Goal: Information Seeking & Learning: Learn about a topic

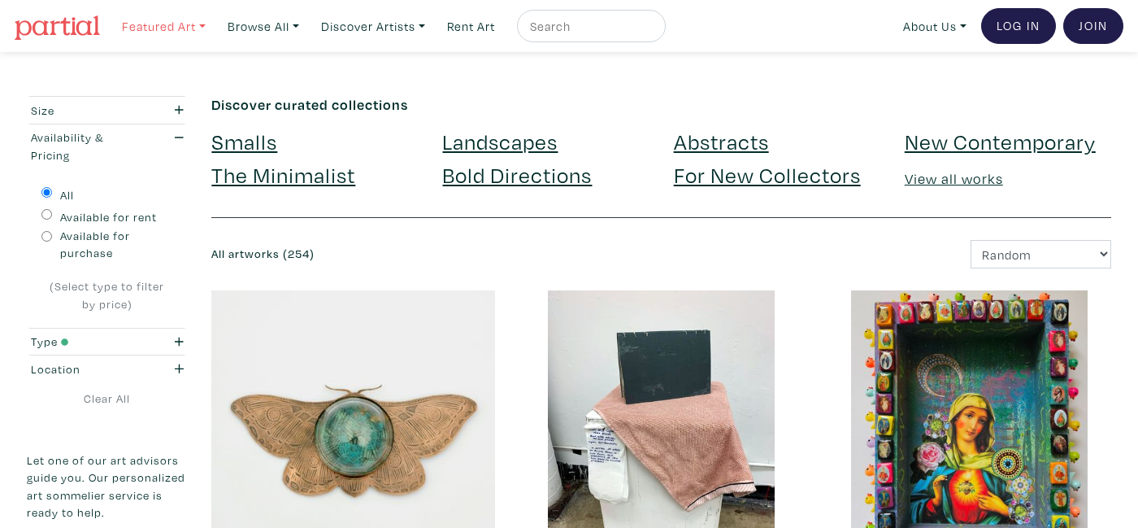
click at [165, 28] on link "Featured Art" at bounding box center [164, 26] width 98 height 33
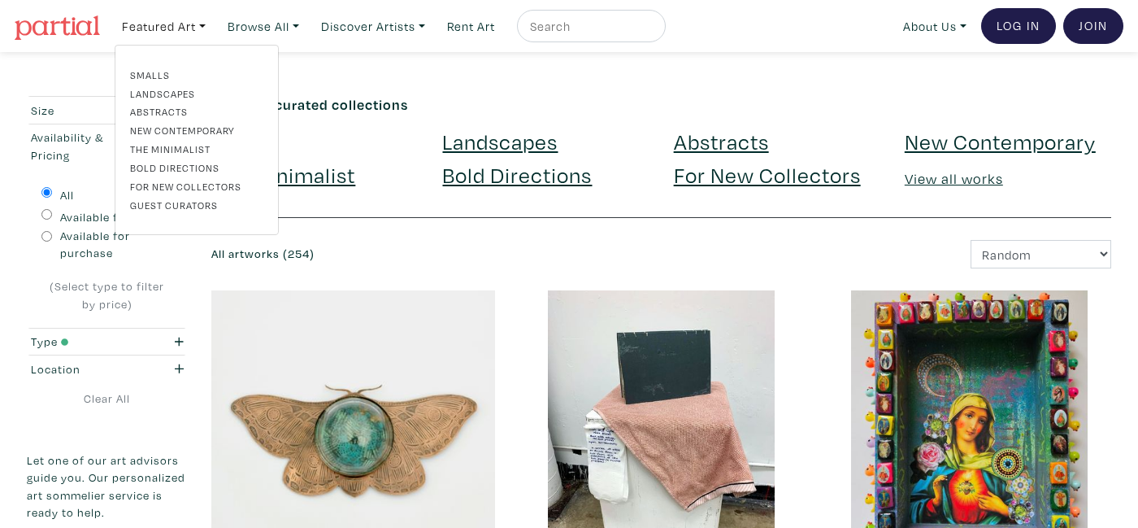
click at [80, 31] on img at bounding box center [57, 27] width 85 height 24
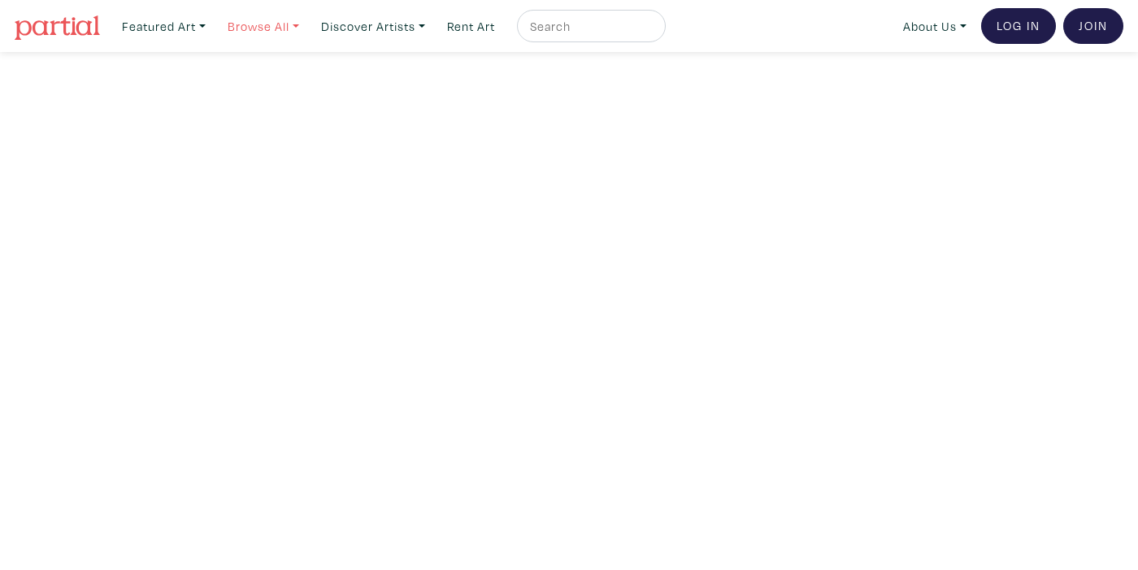
click at [213, 25] on link "Browse All" at bounding box center [164, 26] width 98 height 33
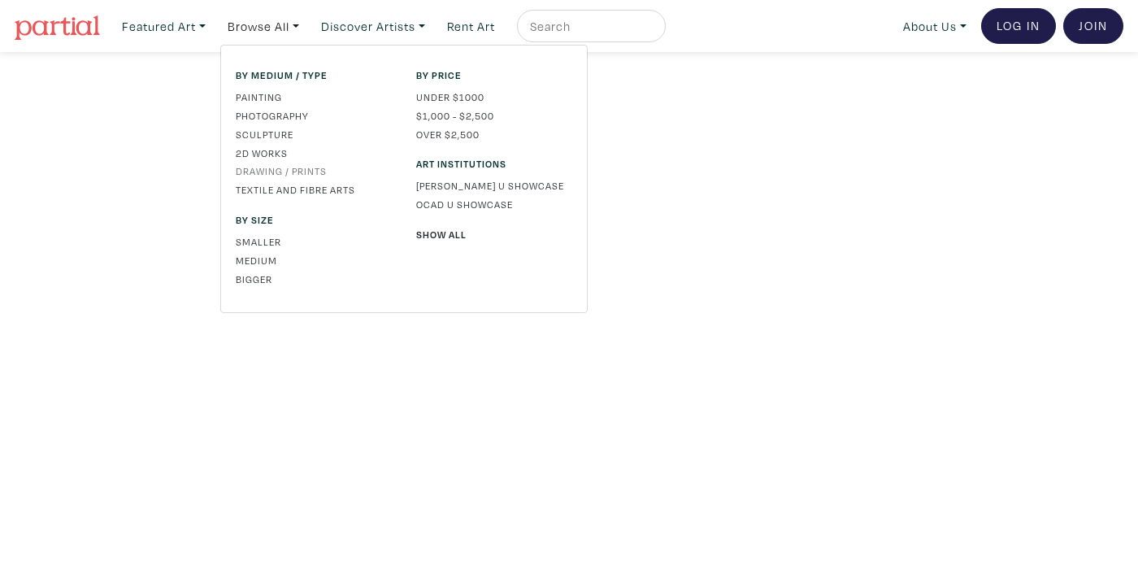
click at [281, 168] on link "Drawing / Prints" at bounding box center [314, 170] width 156 height 15
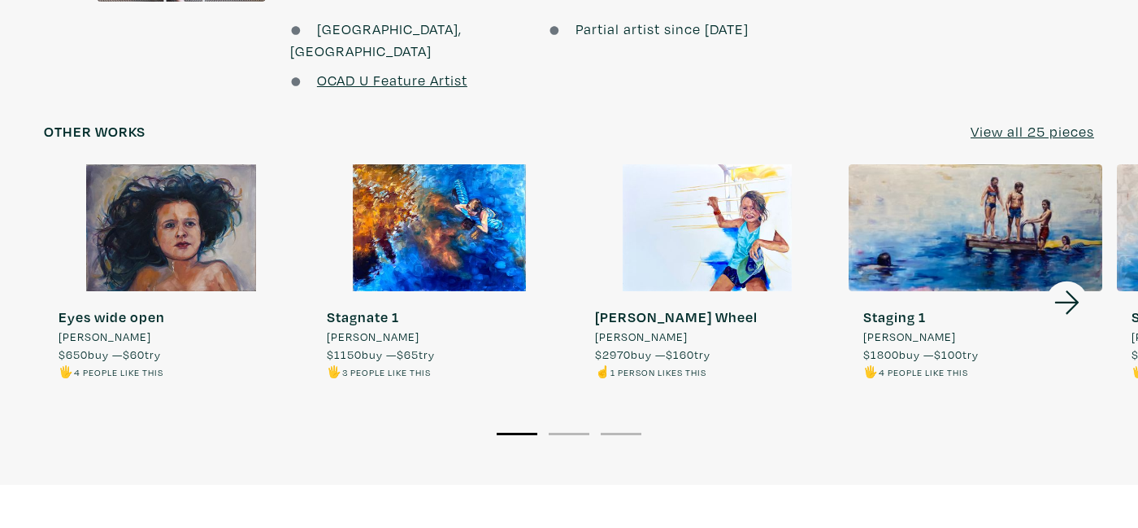
scroll to position [1464, 0]
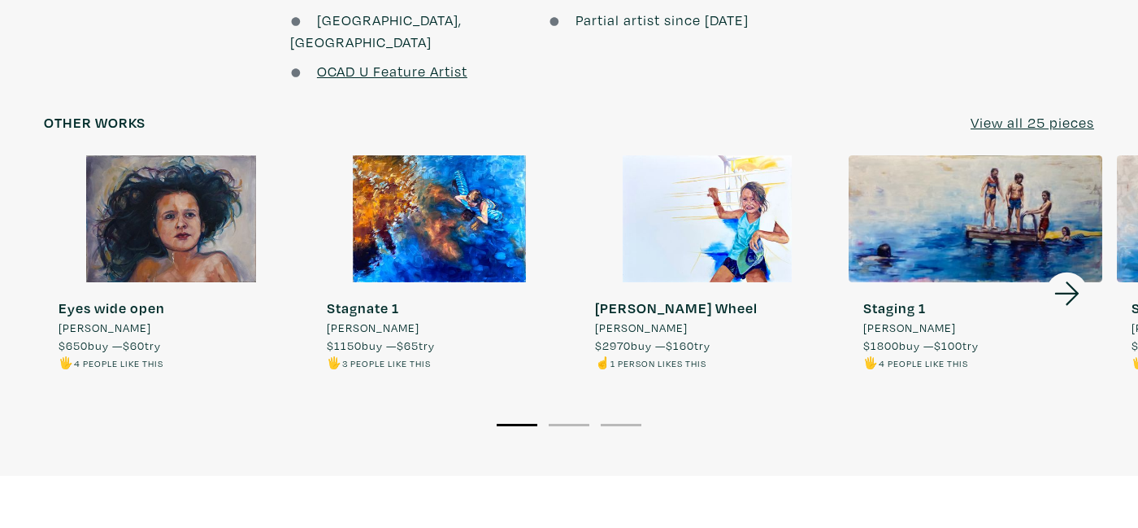
click at [1065, 272] on icon at bounding box center [1067, 294] width 55 height 44
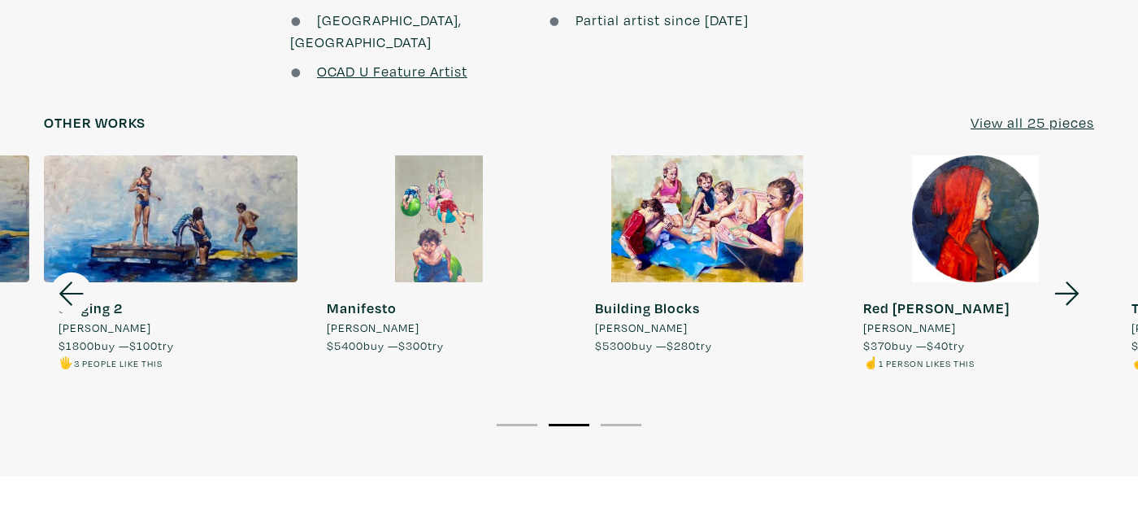
click at [1054, 113] on u "View all 25 pieces" at bounding box center [1033, 122] width 124 height 19
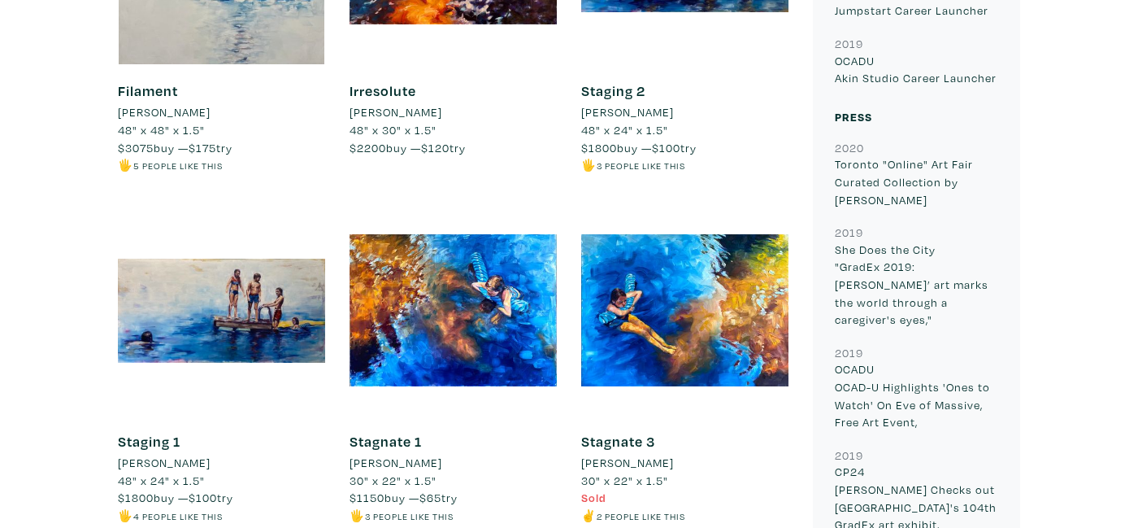
scroll to position [3336, 0]
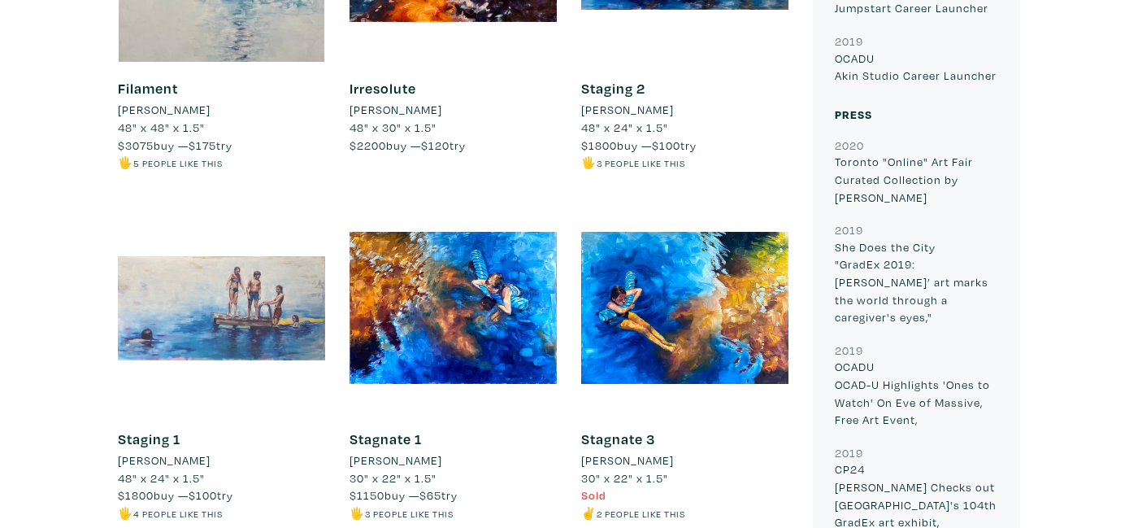
click at [299, 277] on div at bounding box center [221, 307] width 207 height 207
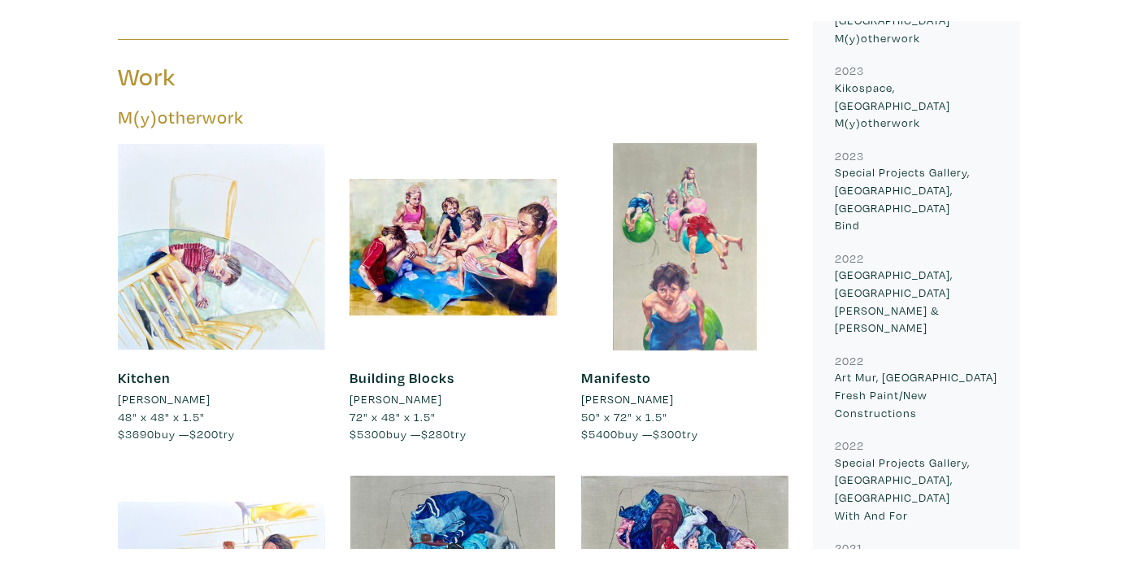
scroll to position [875, 0]
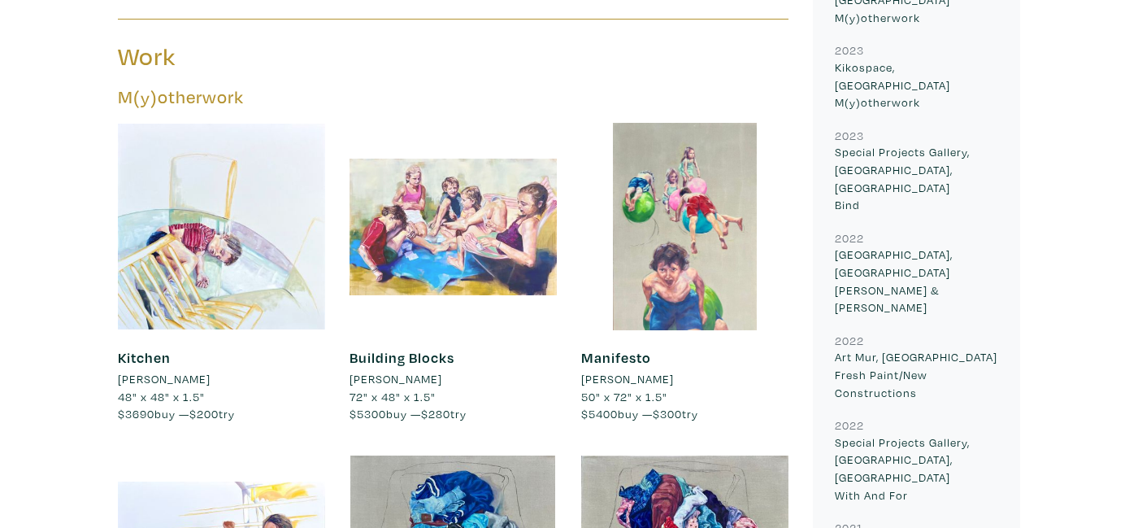
click at [499, 220] on div at bounding box center [453, 226] width 207 height 207
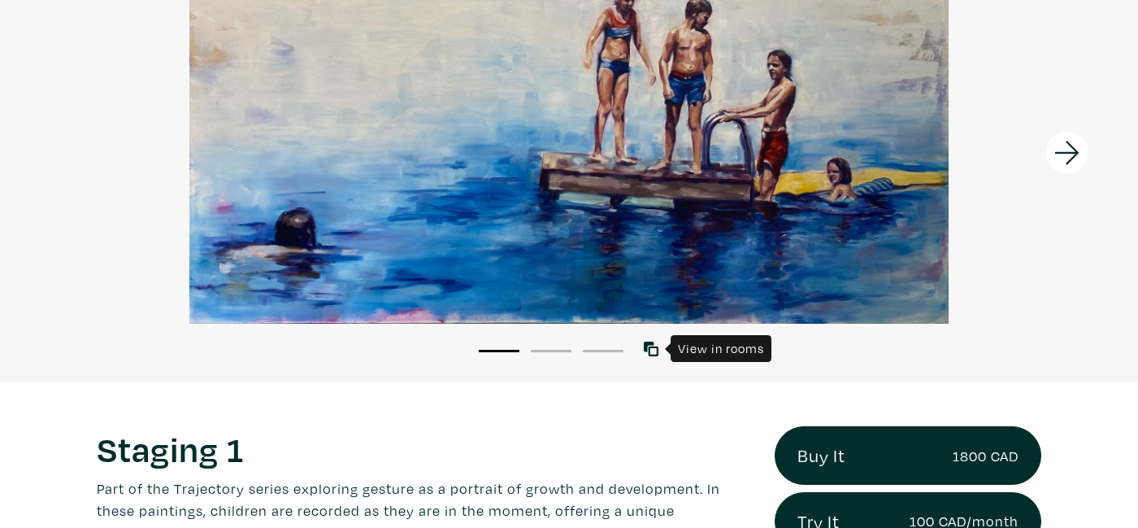
scroll to position [192, 0]
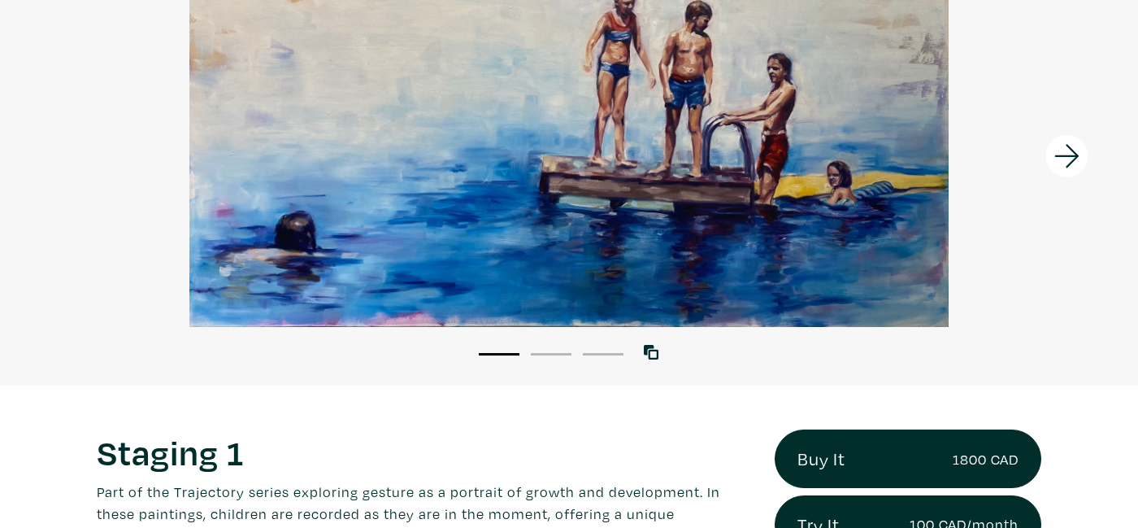
click at [1054, 158] on icon at bounding box center [1067, 156] width 55 height 44
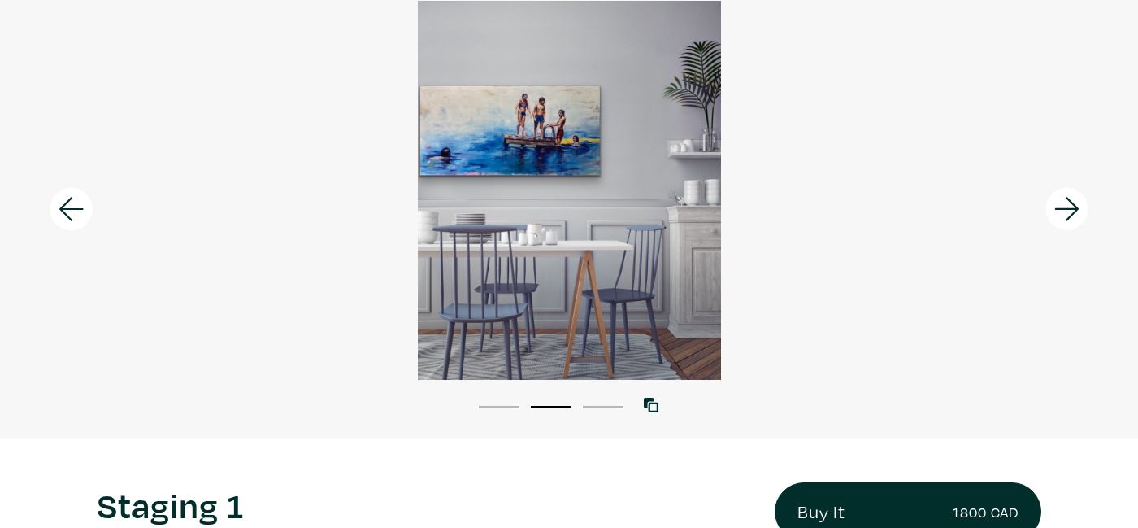
scroll to position [138, 0]
click at [1067, 201] on icon at bounding box center [1067, 210] width 55 height 44
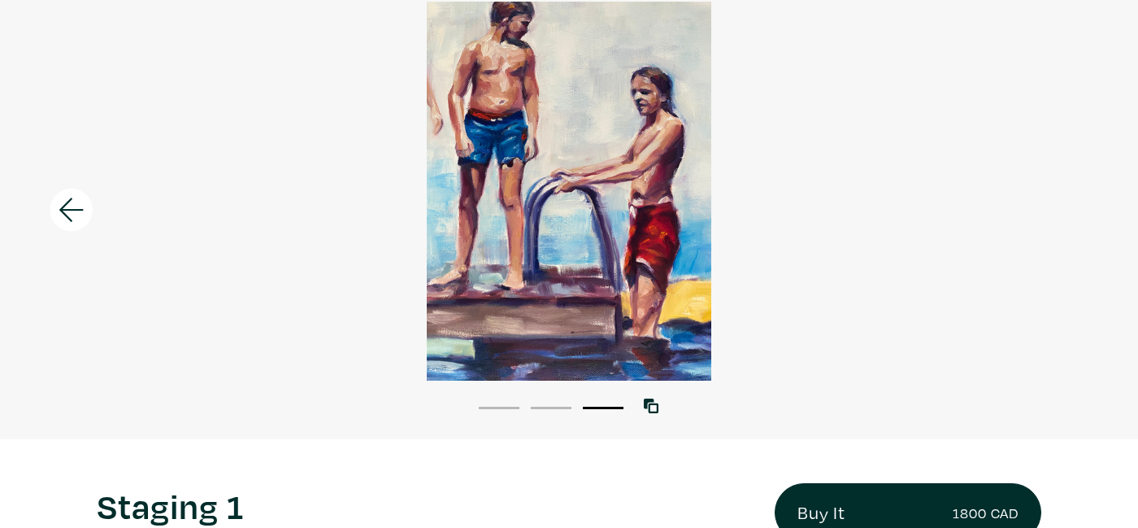
click at [1067, 201] on div at bounding box center [569, 191] width 1138 height 379
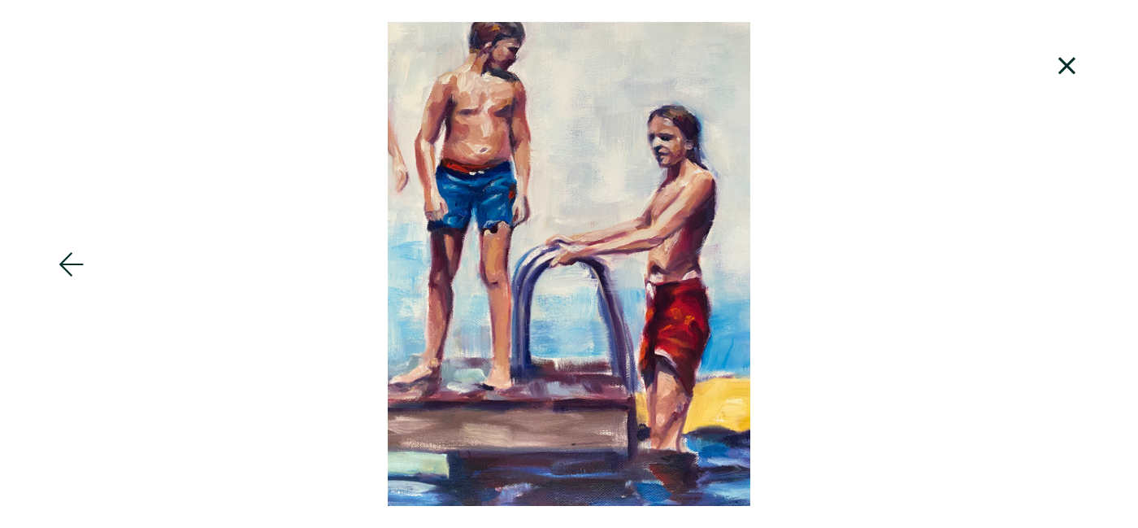
click at [1045, 67] on icon at bounding box center [1067, 66] width 55 height 44
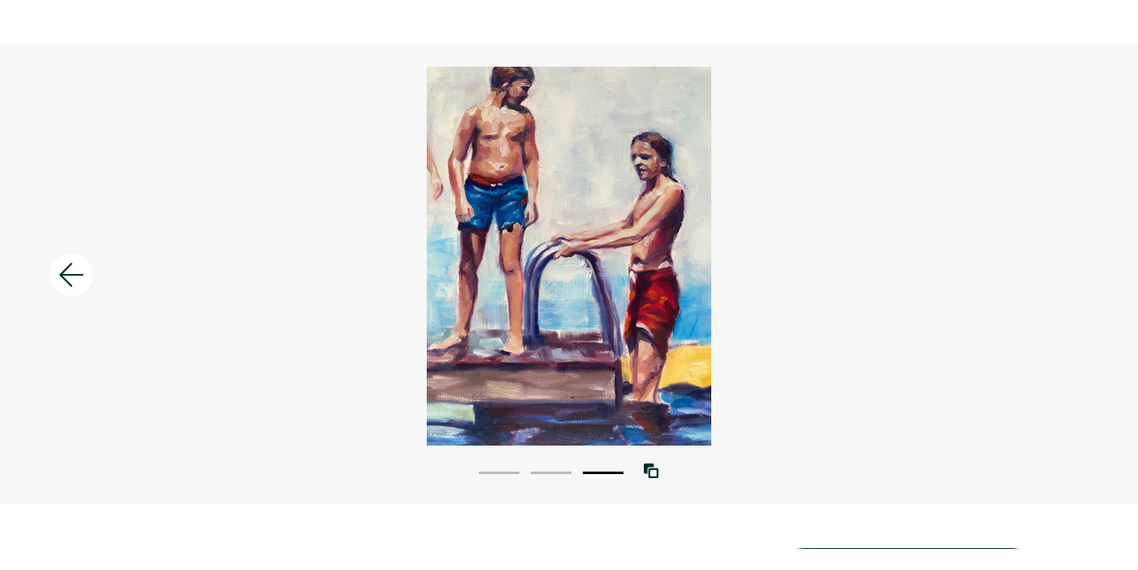
scroll to position [85, 0]
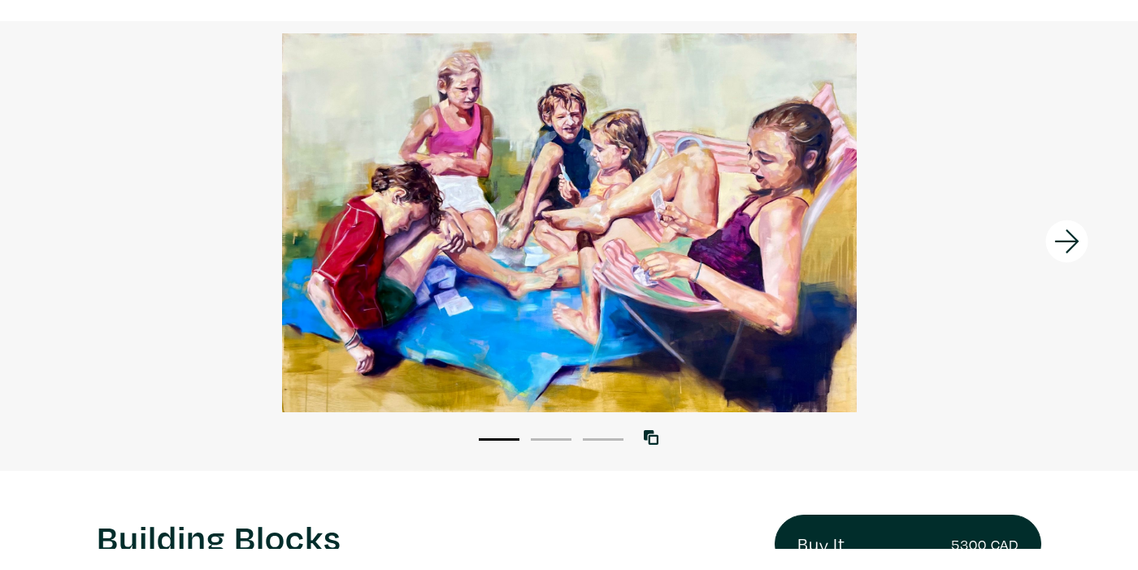
scroll to position [83, 0]
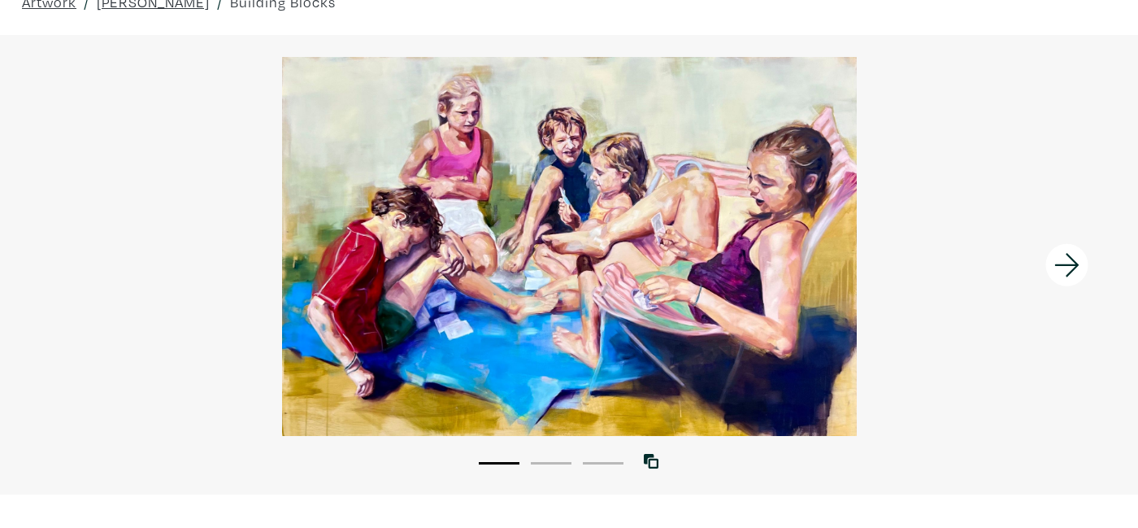
click at [1069, 270] on icon at bounding box center [1067, 265] width 55 height 44
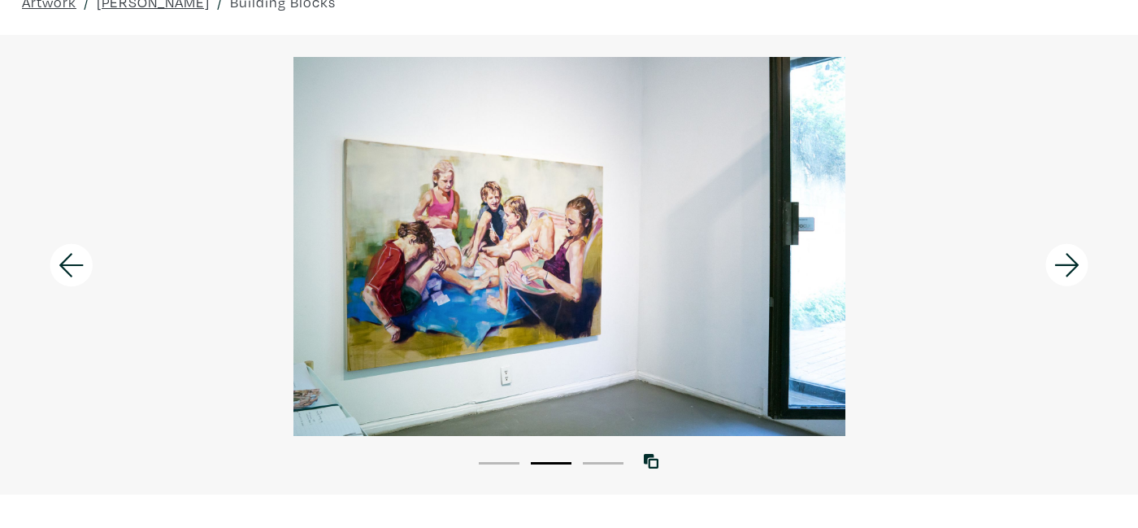
click at [1069, 270] on icon at bounding box center [1067, 265] width 55 height 44
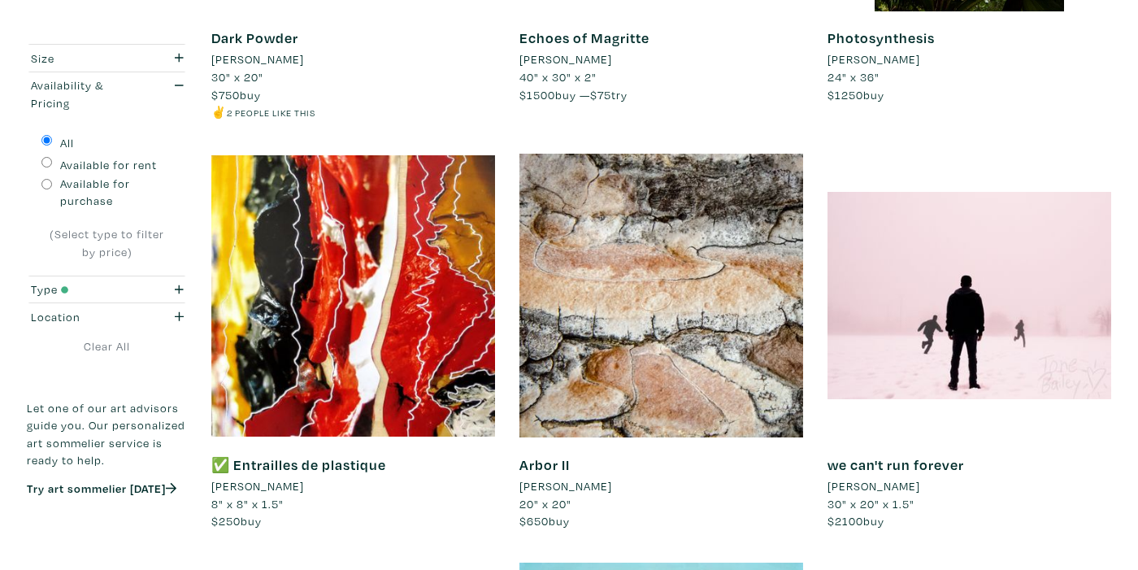
scroll to position [1074, 0]
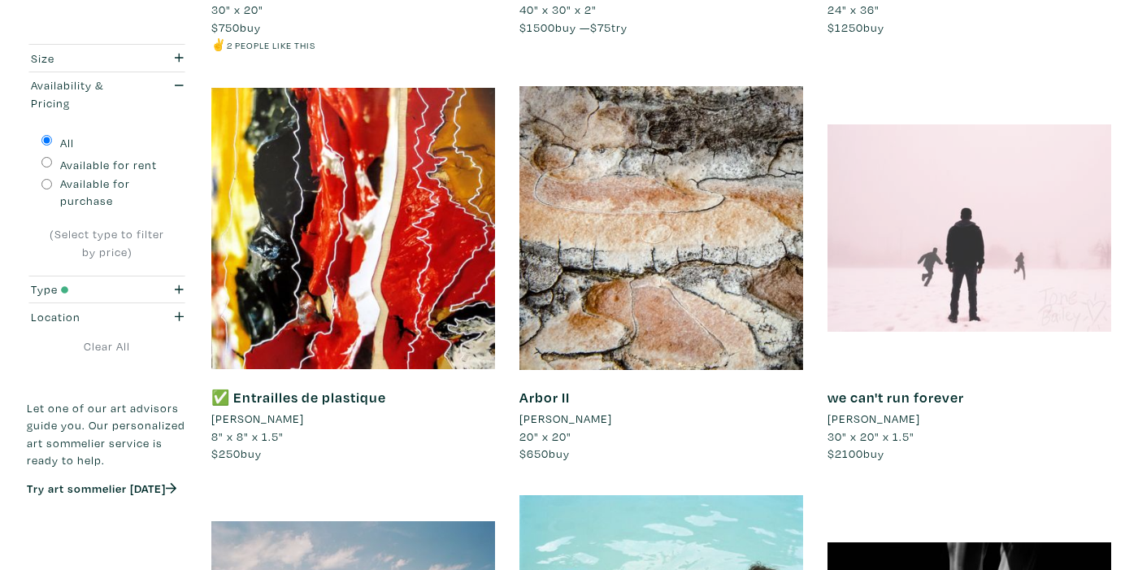
click at [1061, 289] on div at bounding box center [970, 228] width 284 height 284
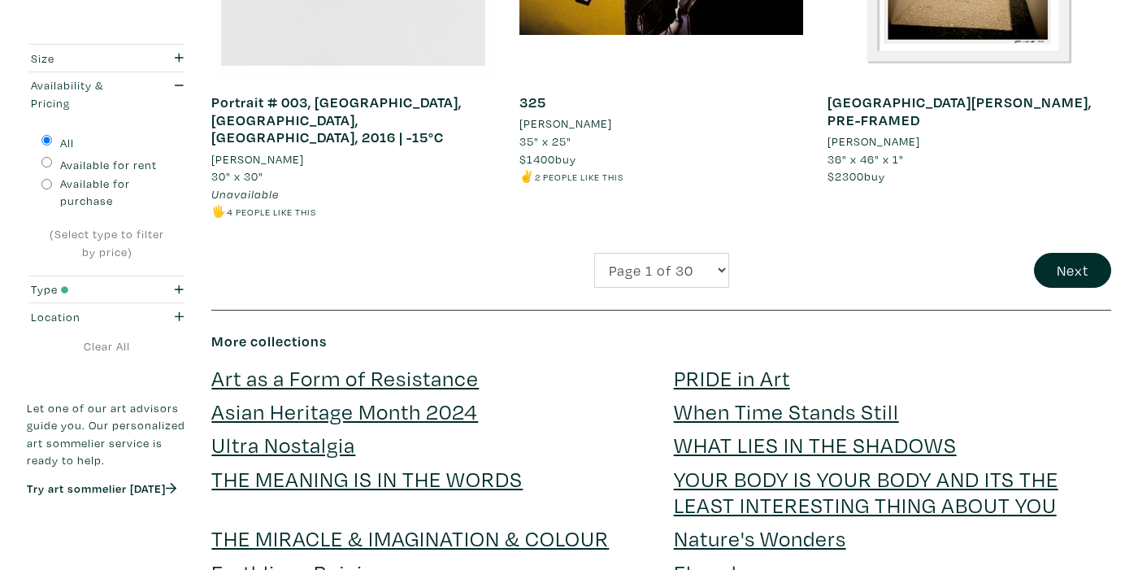
scroll to position [3485, 0]
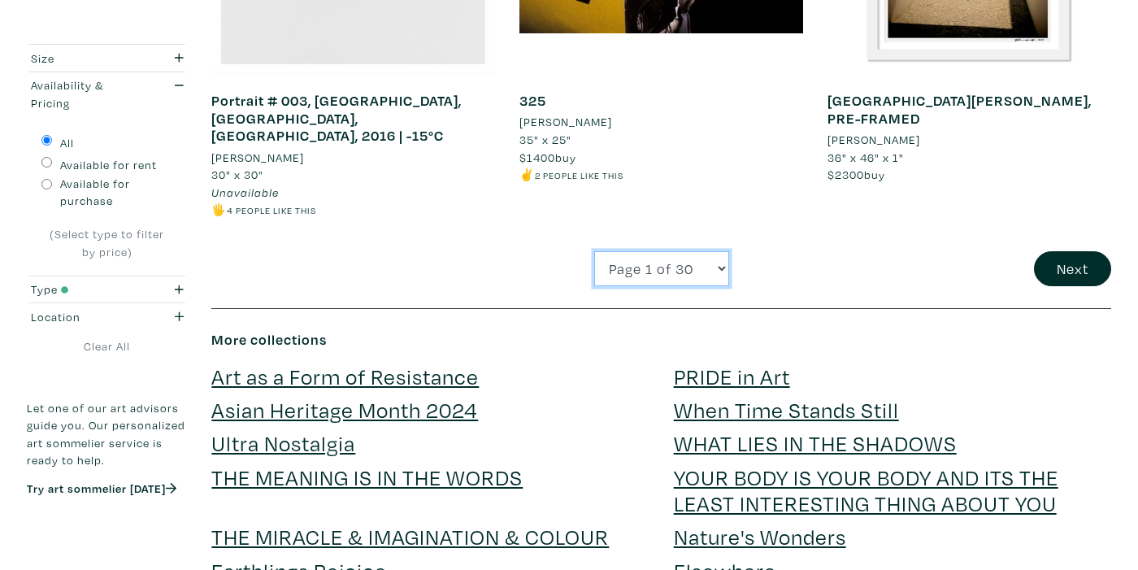
click at [662, 251] on select "Page 1 of 30 Page 2 of 30 Page 3 of 30 Page 4 of 30 Page 5 of 30 Page 6 of 30 P…" at bounding box center [661, 268] width 135 height 35
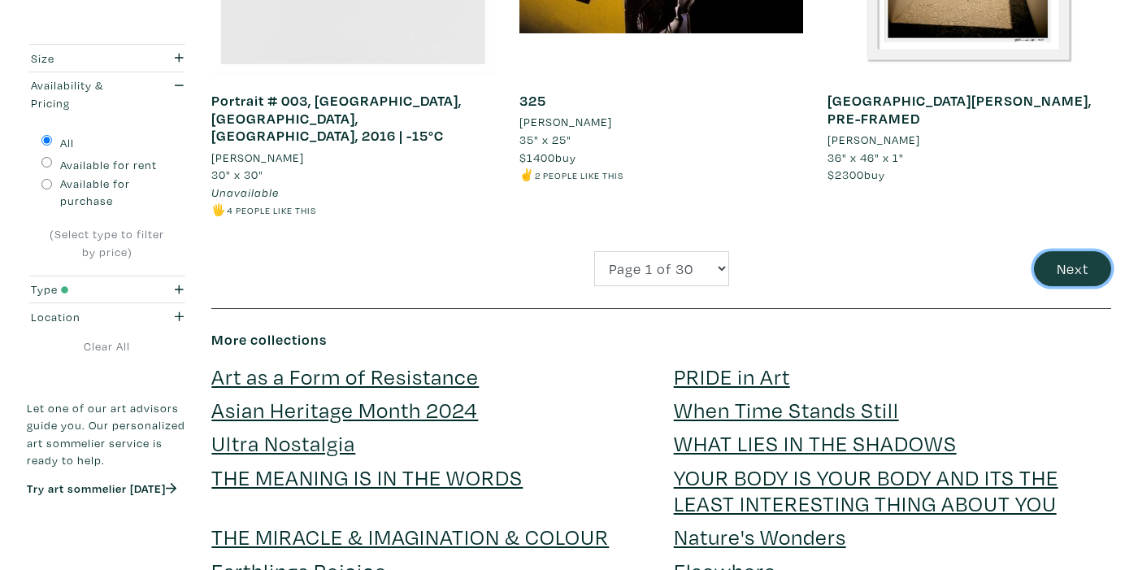
click at [1073, 251] on button "Next" at bounding box center [1072, 268] width 77 height 35
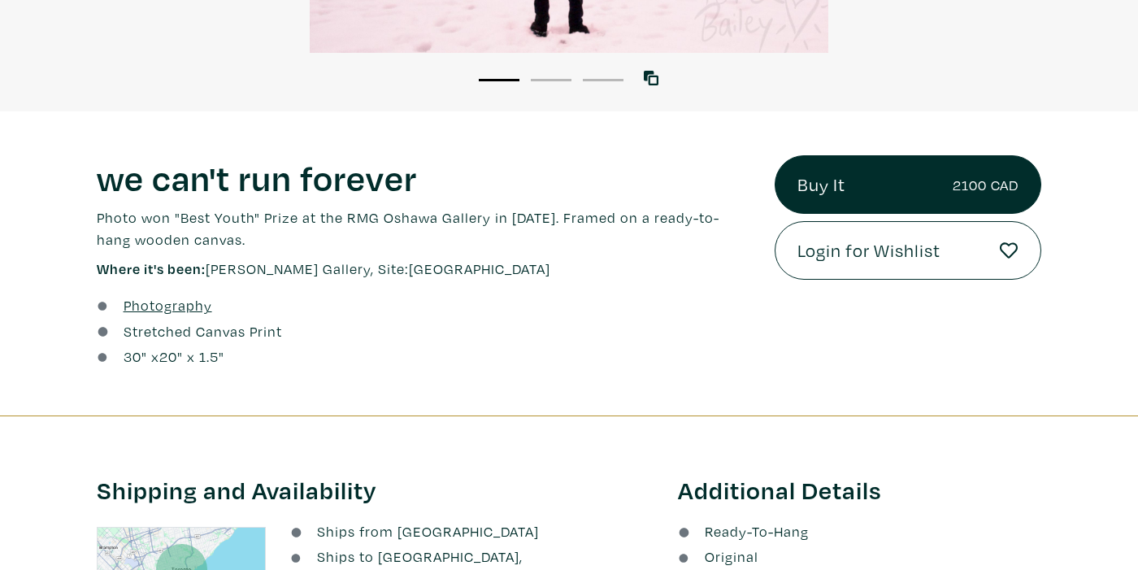
scroll to position [468, 0]
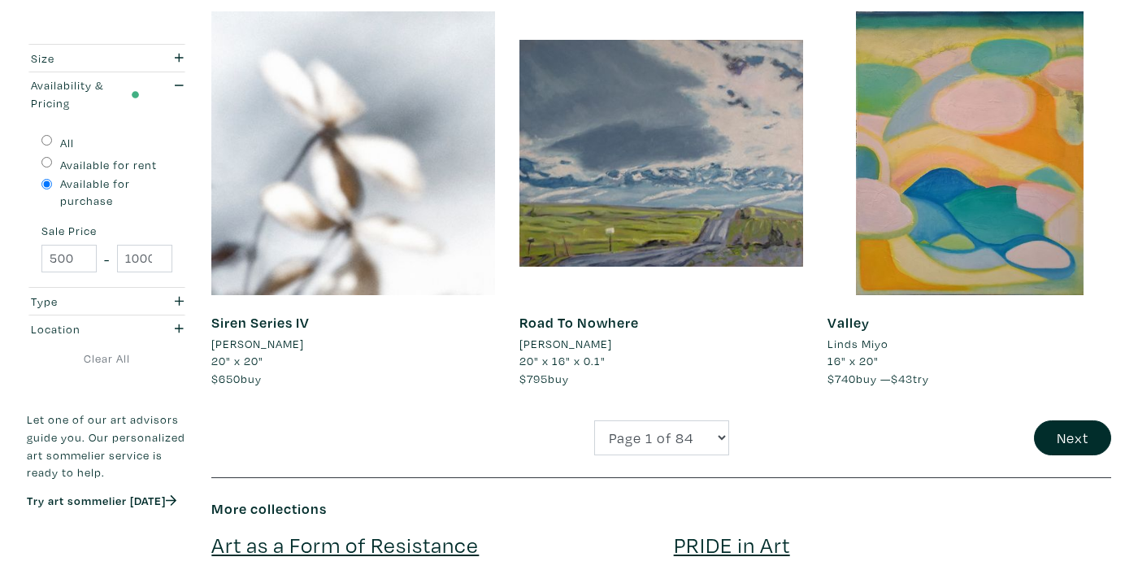
scroll to position [3232, 0]
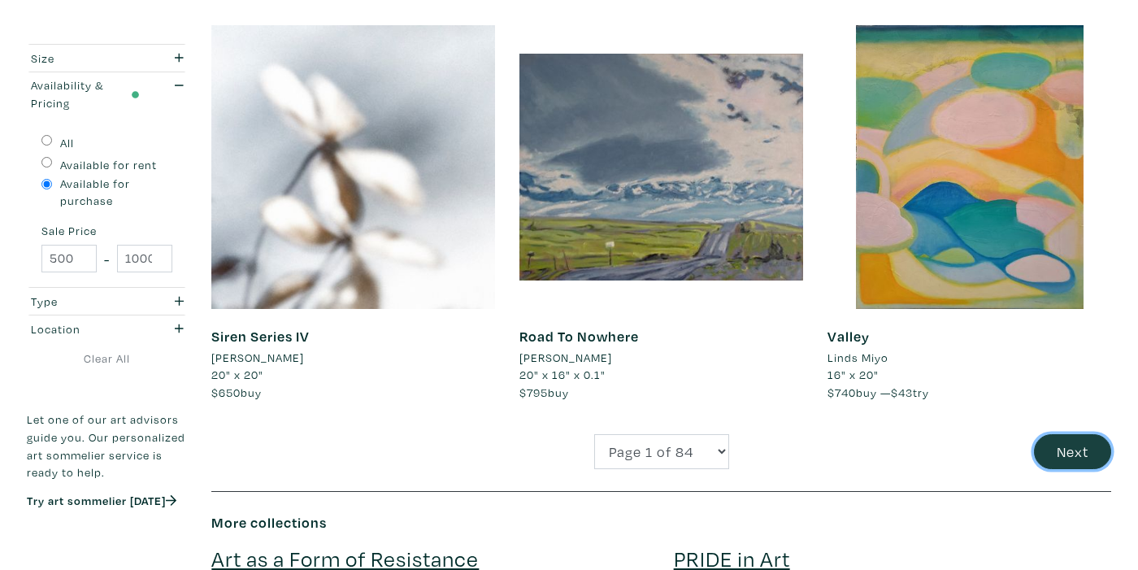
click at [1090, 447] on button "Next" at bounding box center [1072, 451] width 77 height 35
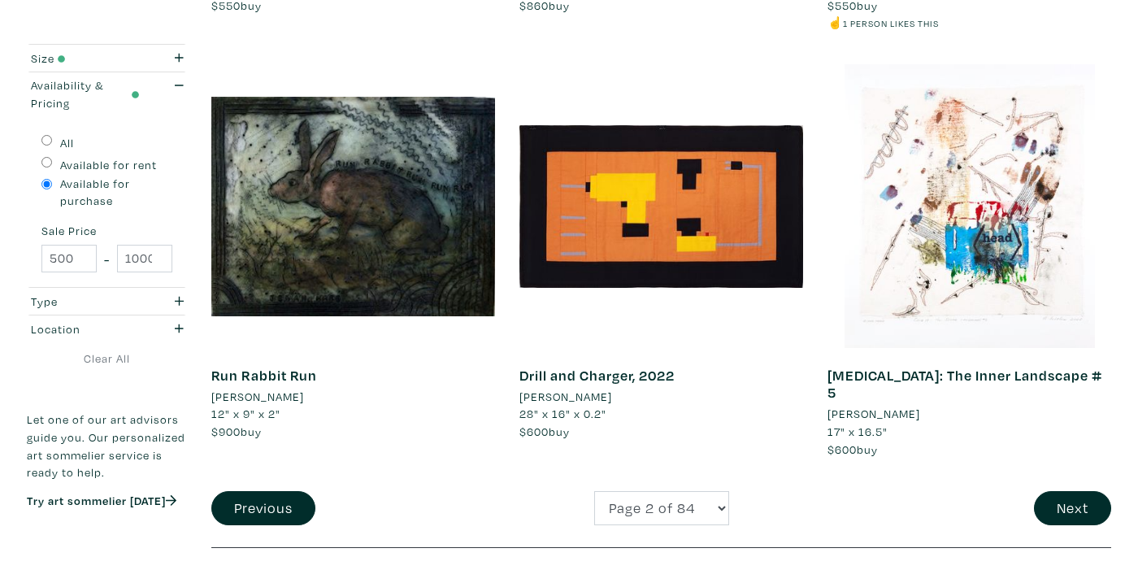
scroll to position [3218, 0]
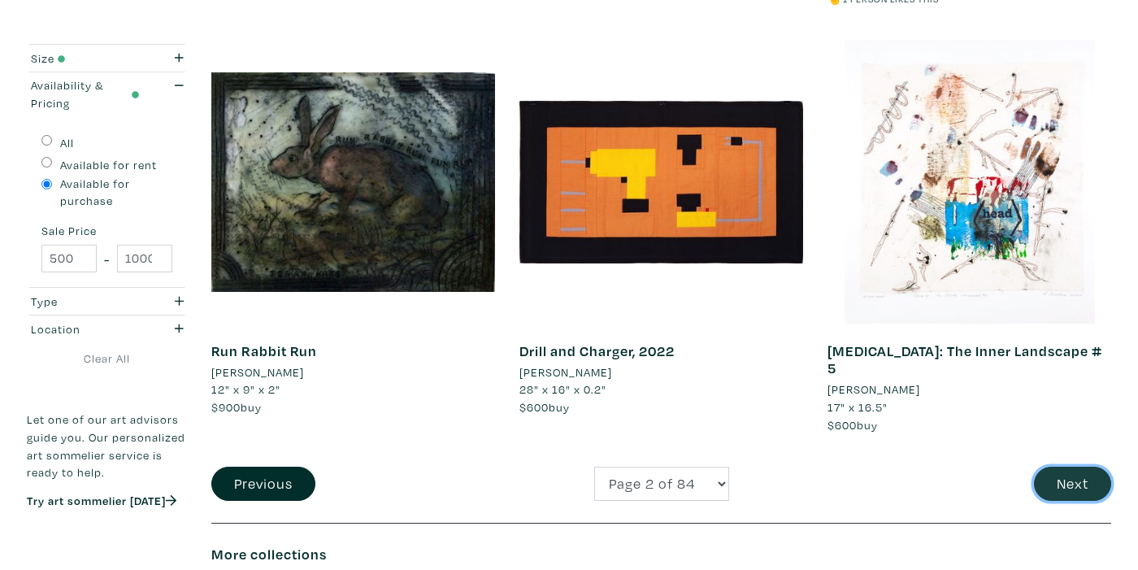
click at [1083, 468] on button "Next" at bounding box center [1072, 484] width 77 height 35
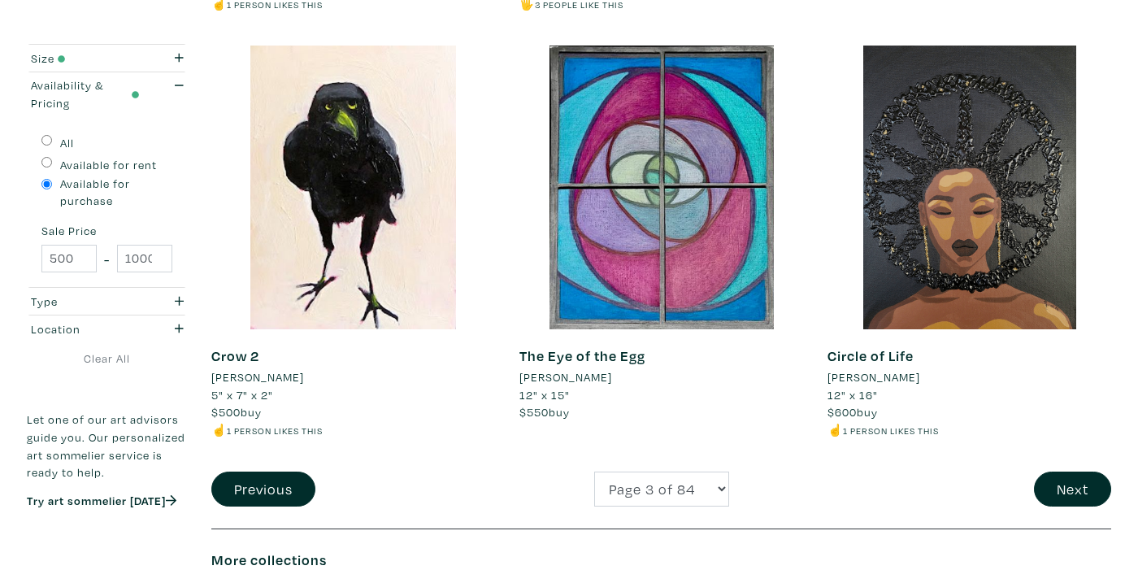
scroll to position [3196, 0]
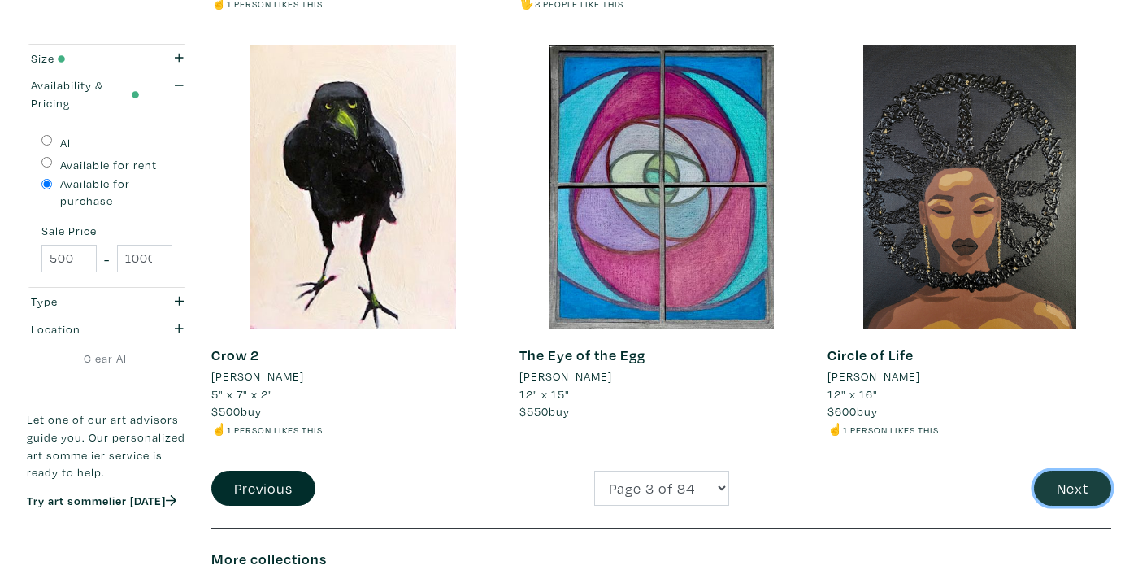
click at [1085, 471] on button "Next" at bounding box center [1072, 488] width 77 height 35
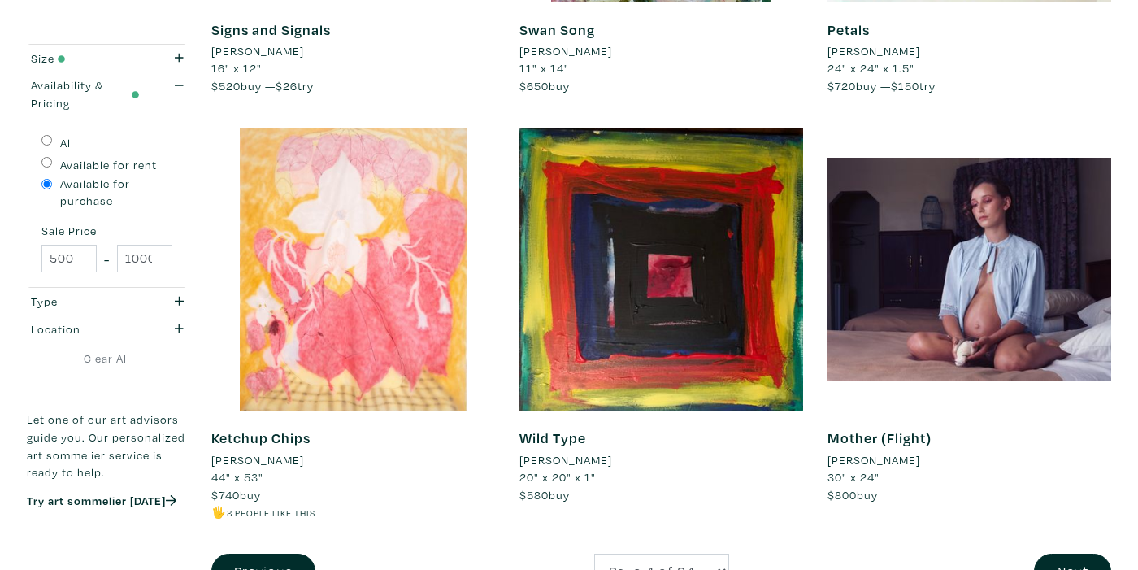
scroll to position [3104, 0]
